Goal: Task Accomplishment & Management: Manage account settings

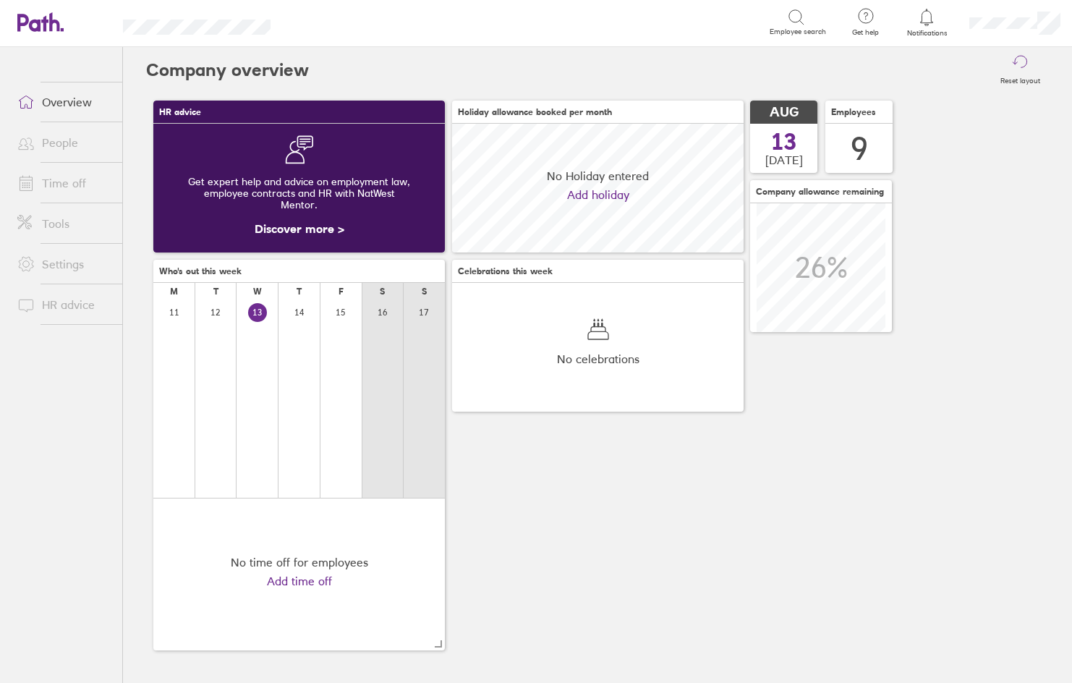
scroll to position [129, 292]
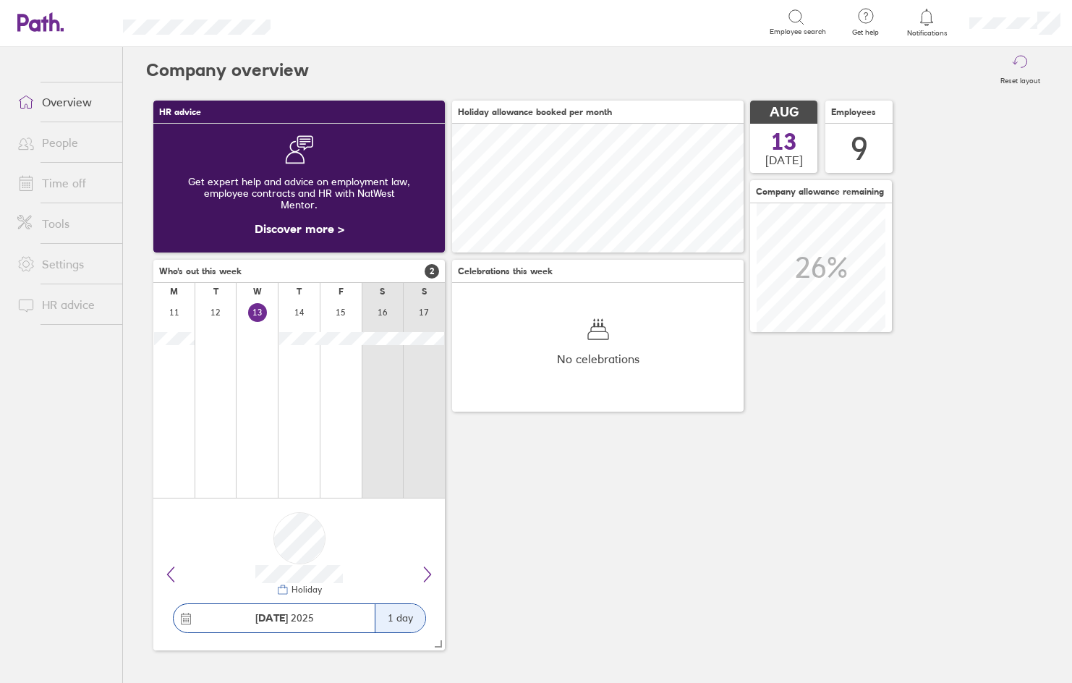
click at [73, 181] on link "Time off" at bounding box center [64, 183] width 116 height 29
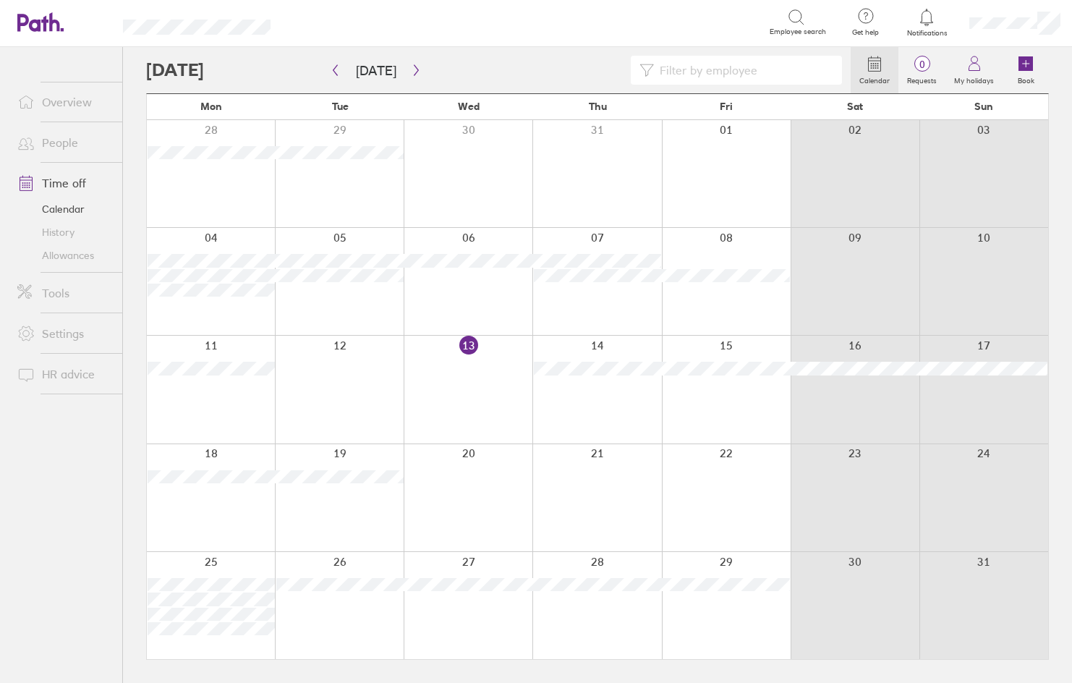
click at [323, 407] on div at bounding box center [339, 389] width 129 height 107
